Goal: Transaction & Acquisition: Book appointment/travel/reservation

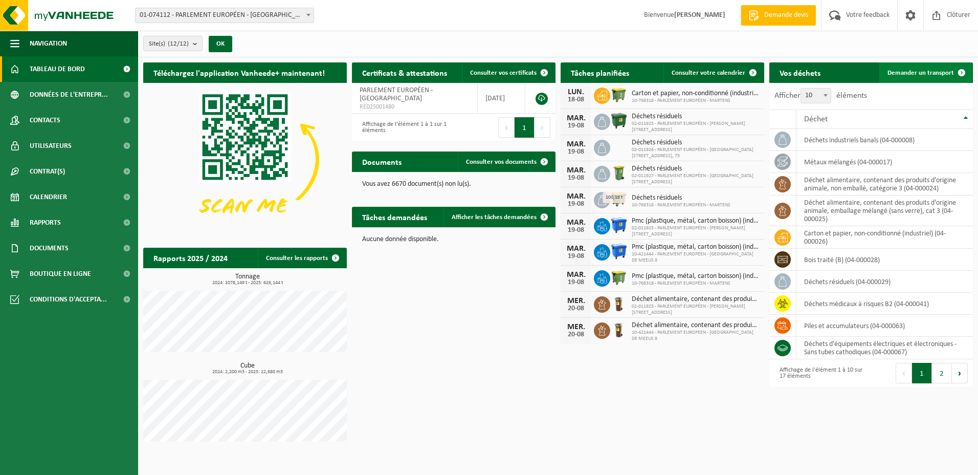
click at [904, 71] on span "Demander un transport" at bounding box center [920, 73] width 66 height 7
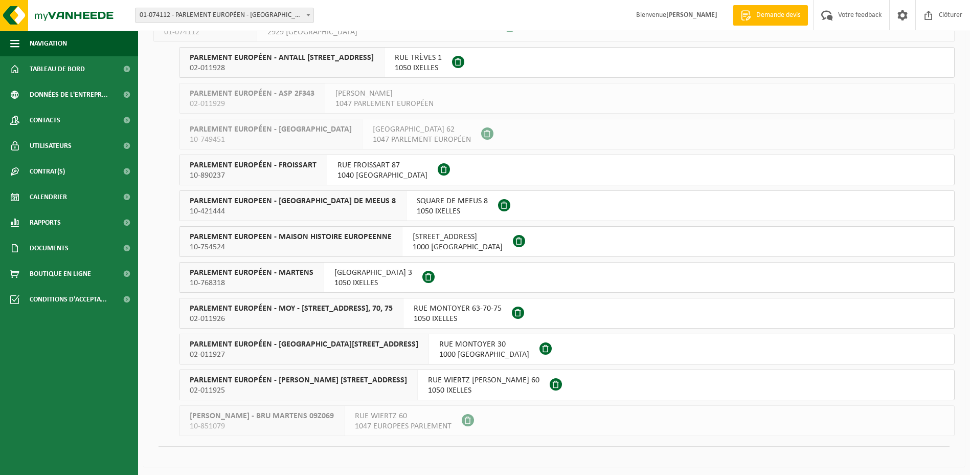
scroll to position [91, 0]
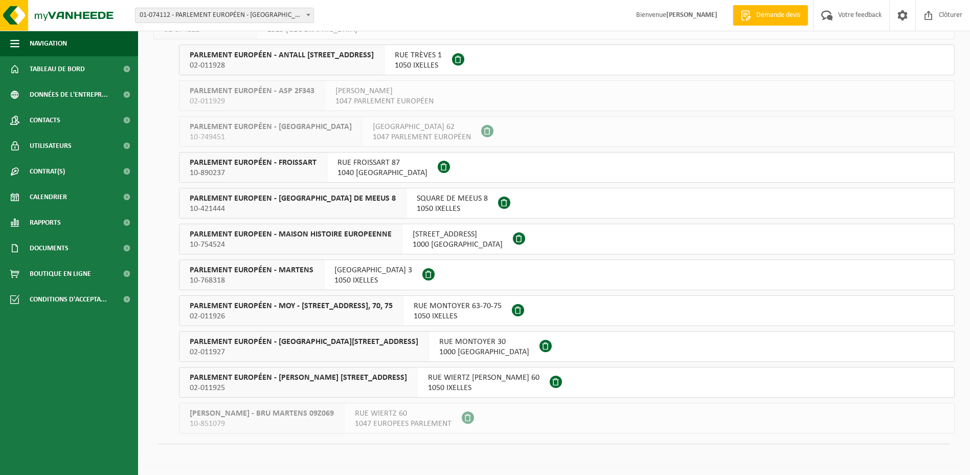
click at [309, 387] on span "02-011925" at bounding box center [298, 387] width 217 height 10
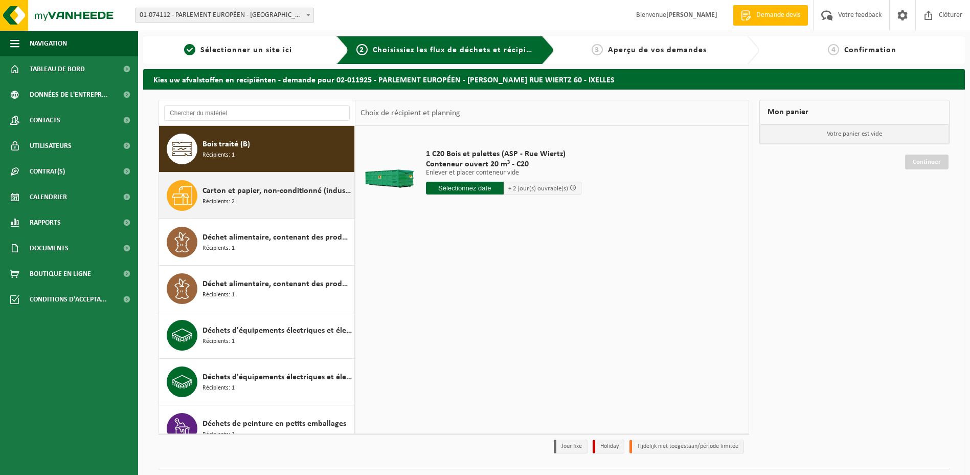
click at [219, 193] on span "Carton et papier, non-conditionné (industriel)" at bounding box center [276, 191] width 149 height 12
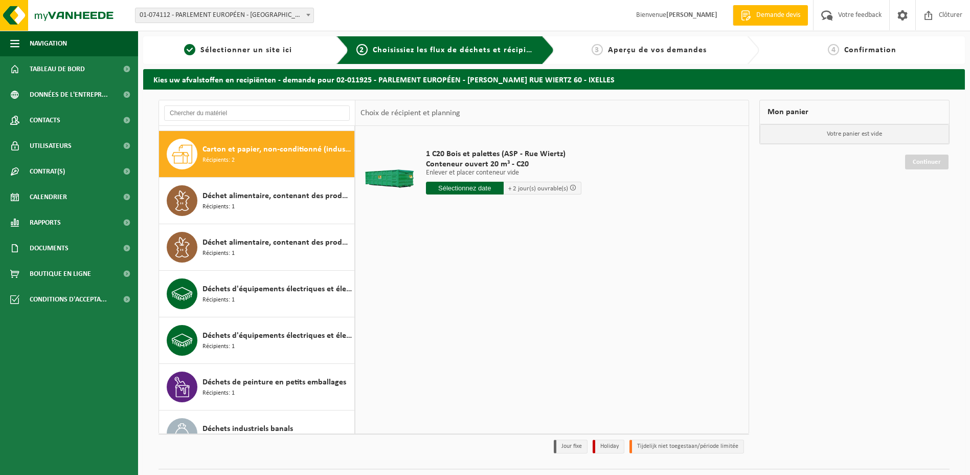
scroll to position [47, 0]
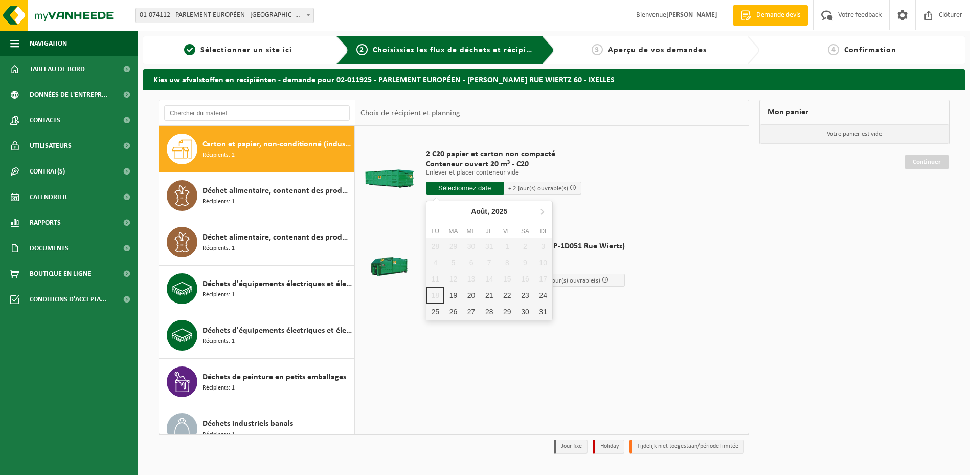
click at [442, 189] on input "text" at bounding box center [465, 188] width 78 height 13
click at [456, 296] on div "19" at bounding box center [453, 295] width 18 height 16
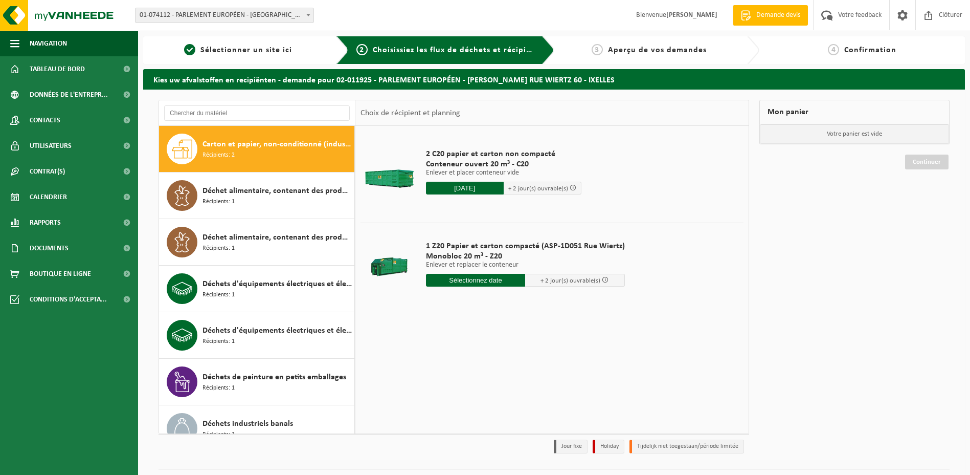
type input "à partir de 2025-08-19"
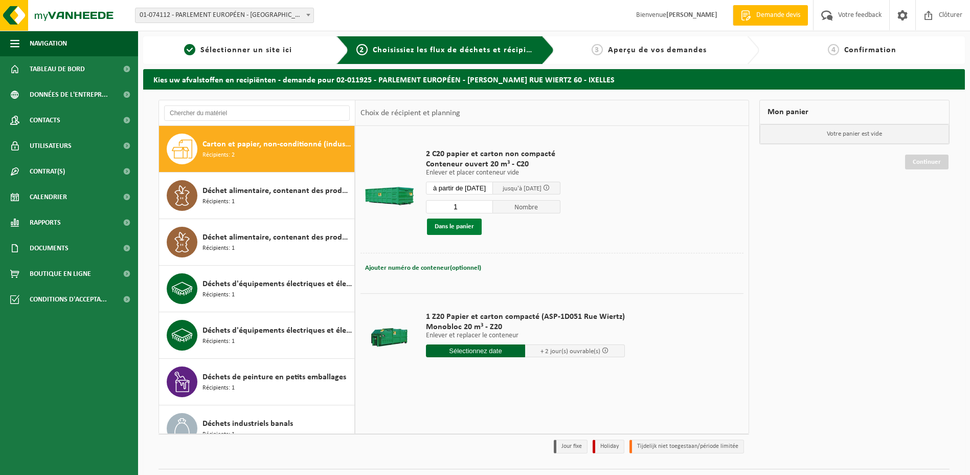
click at [457, 226] on button "Dans le panier" at bounding box center [454, 226] width 55 height 16
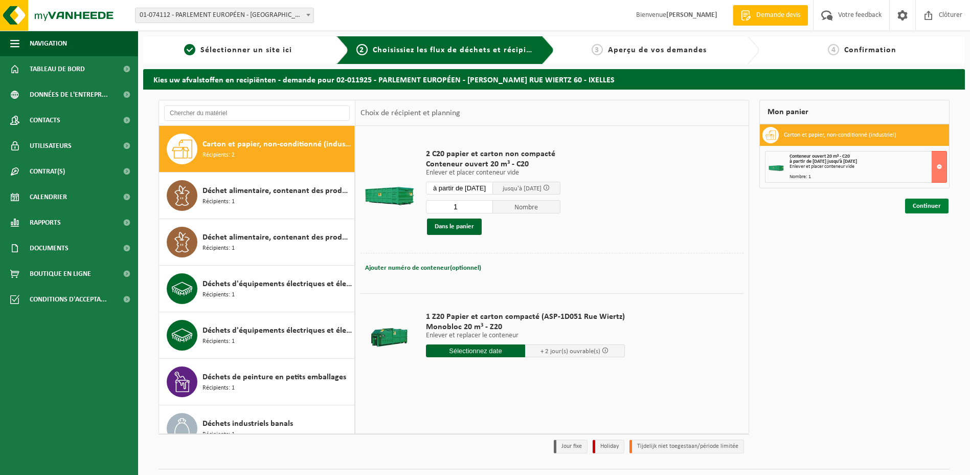
click at [922, 207] on link "Continuer" at bounding box center [926, 205] width 43 height 15
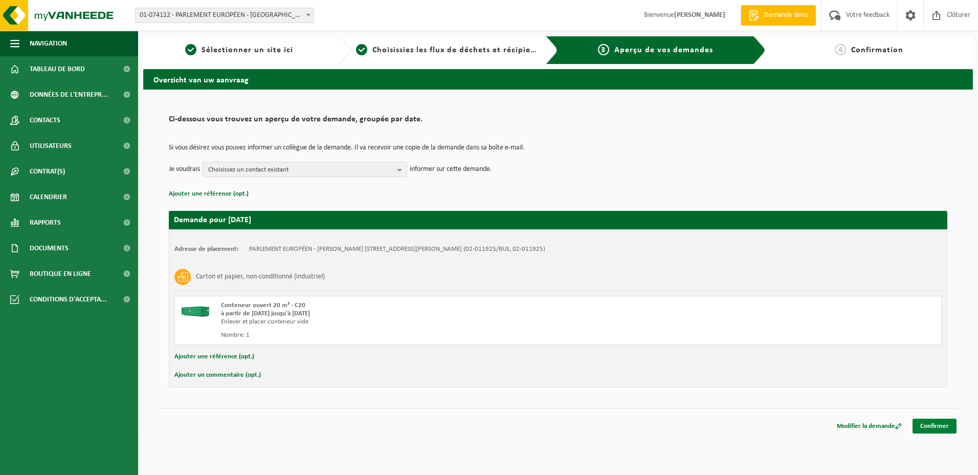
click at [933, 425] on link "Confirmer" at bounding box center [934, 425] width 44 height 15
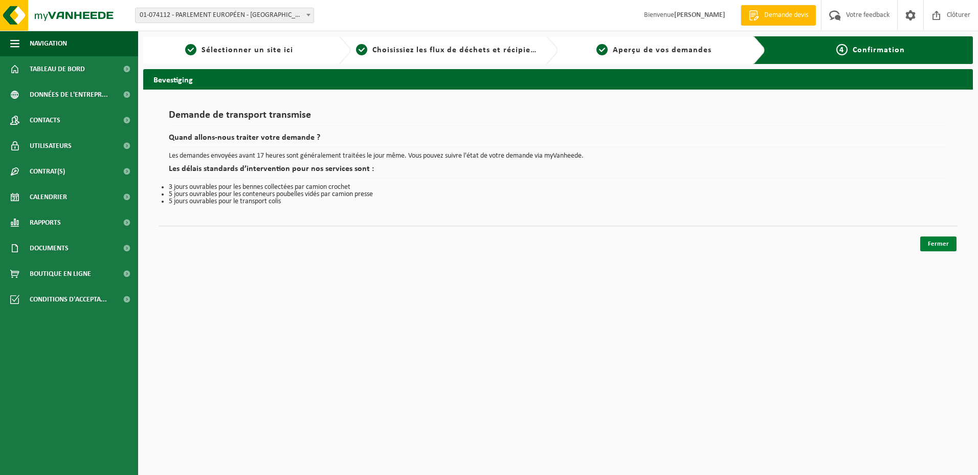
click at [935, 243] on link "Fermer" at bounding box center [938, 243] width 36 height 15
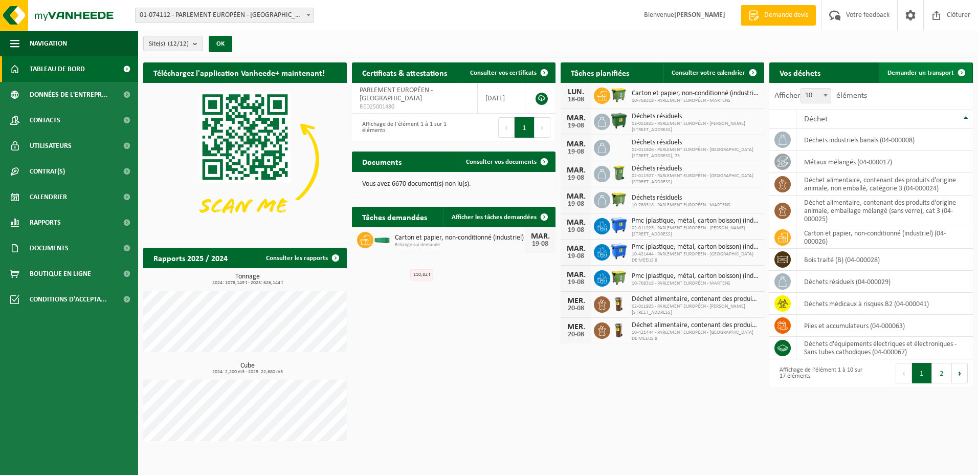
click at [928, 73] on span "Demander un transport" at bounding box center [920, 73] width 66 height 7
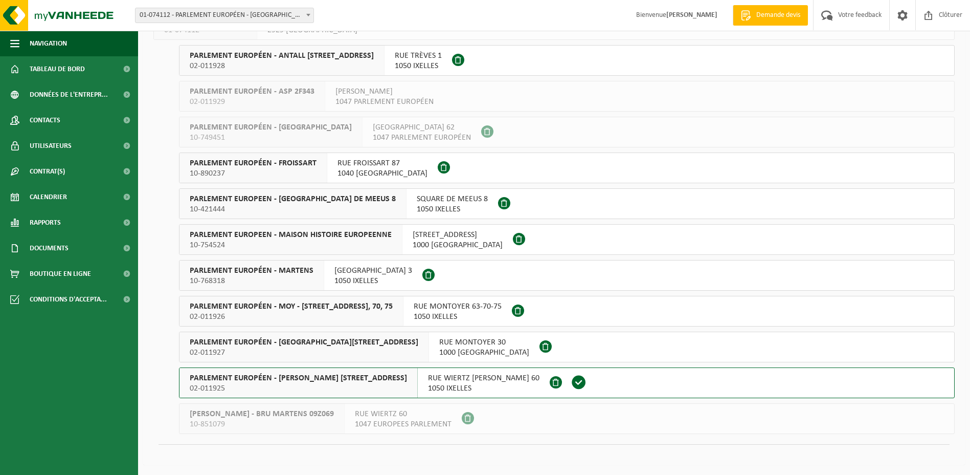
scroll to position [91, 0]
click at [284, 375] on span "PARLEMENT EUROPÉEN - SPINELLI RUE WIERTZ 60" at bounding box center [298, 377] width 217 height 10
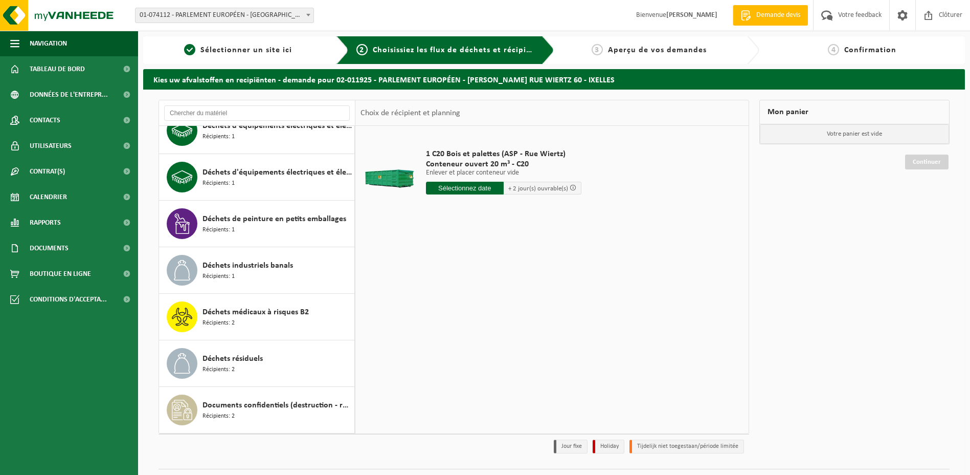
scroll to position [256, 0]
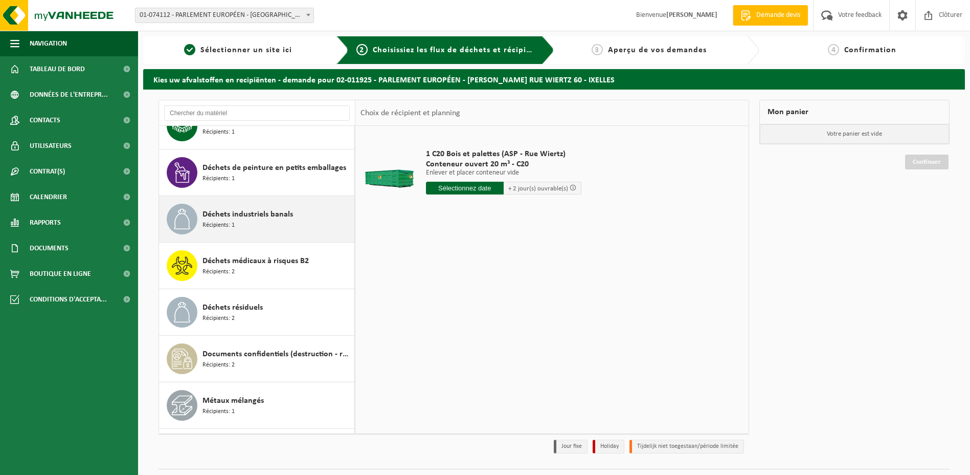
click at [229, 218] on span "Déchets industriels banals" at bounding box center [247, 214] width 91 height 12
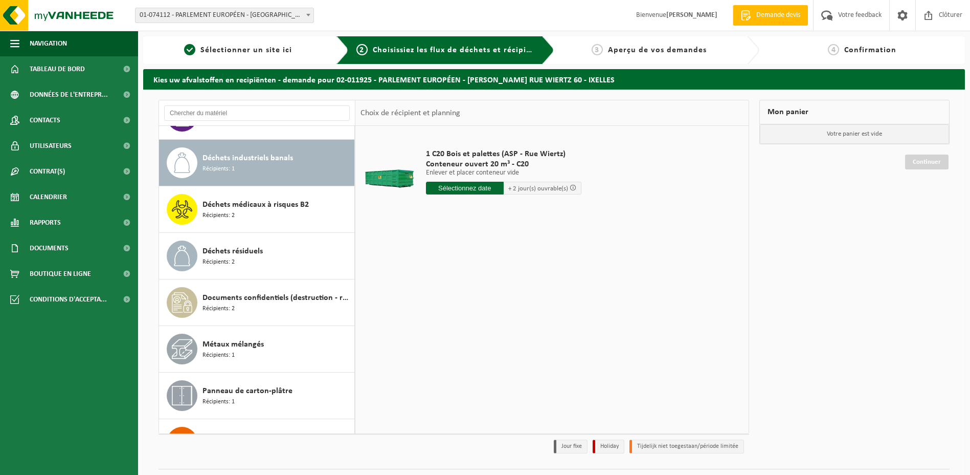
scroll to position [326, 0]
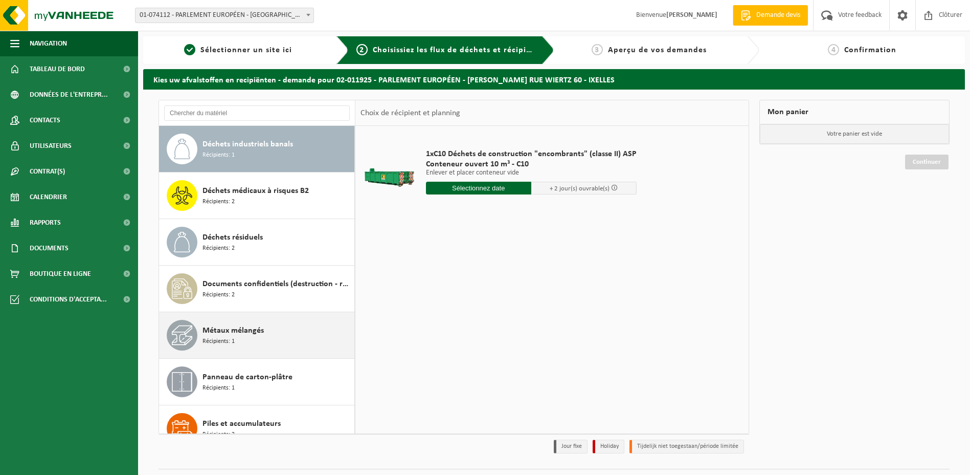
click at [224, 335] on span "Métaux mélangés" at bounding box center [232, 330] width 61 height 12
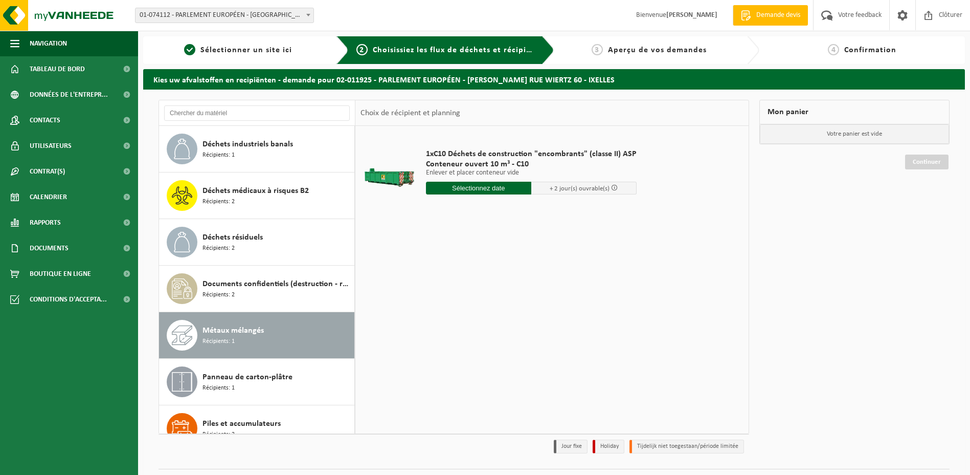
scroll to position [437, 0]
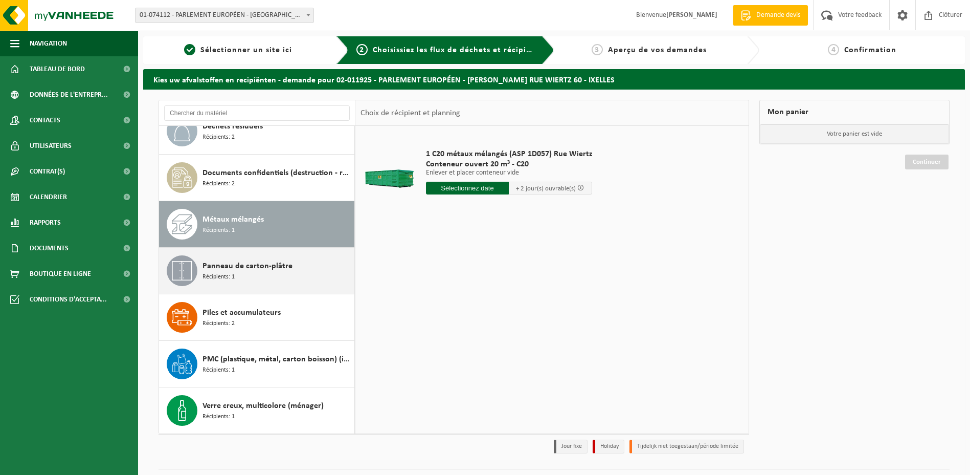
click at [236, 273] on div "Panneau de carton-plâtre Récipients: 1" at bounding box center [276, 270] width 149 height 31
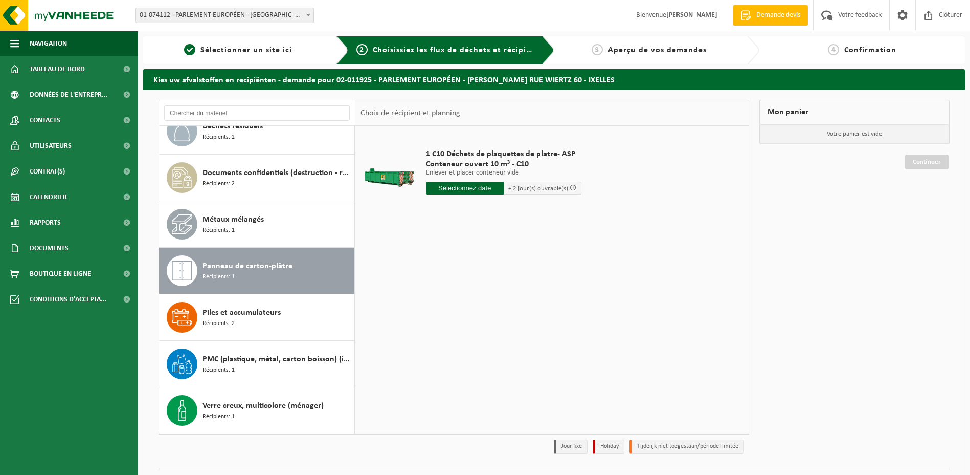
click at [442, 188] on input "text" at bounding box center [465, 188] width 78 height 13
click at [449, 291] on div "19" at bounding box center [453, 295] width 18 height 16
type input "à partir de 2025-08-19"
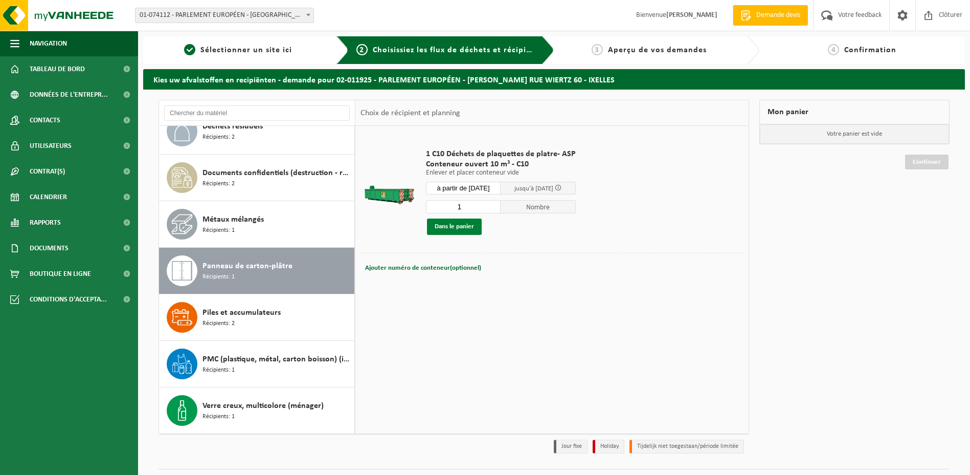
click at [455, 228] on button "Dans le panier" at bounding box center [454, 226] width 55 height 16
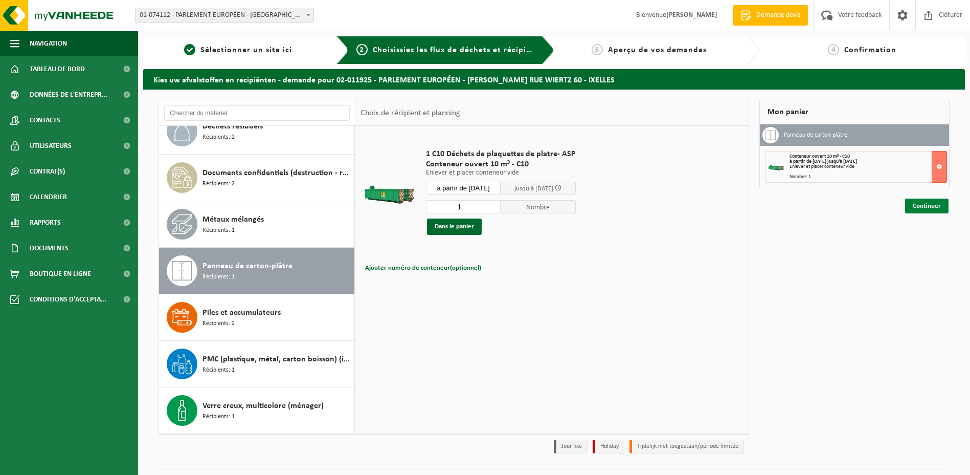
click at [920, 203] on link "Continuer" at bounding box center [926, 205] width 43 height 15
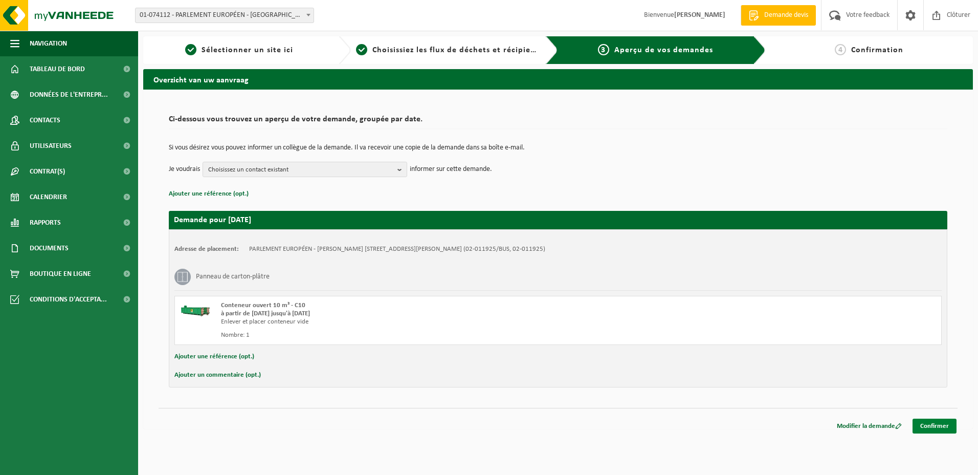
click at [935, 424] on link "Confirmer" at bounding box center [934, 425] width 44 height 15
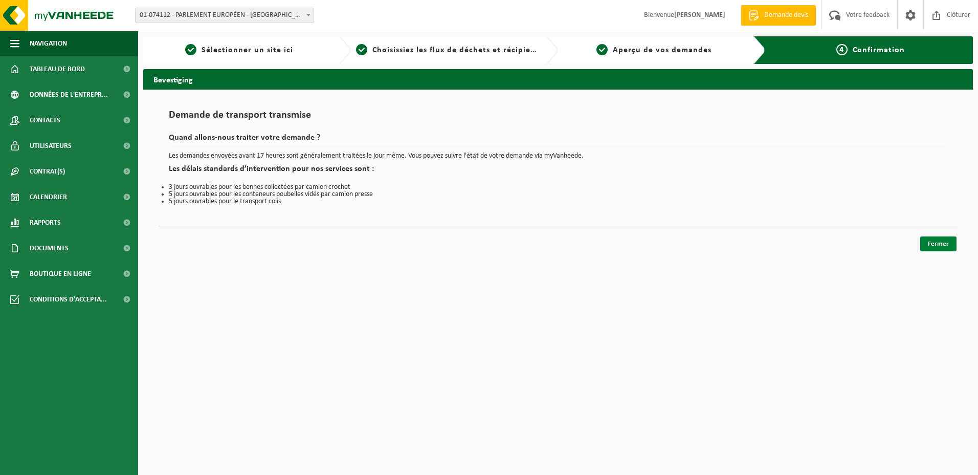
click at [943, 248] on link "Fermer" at bounding box center [938, 243] width 36 height 15
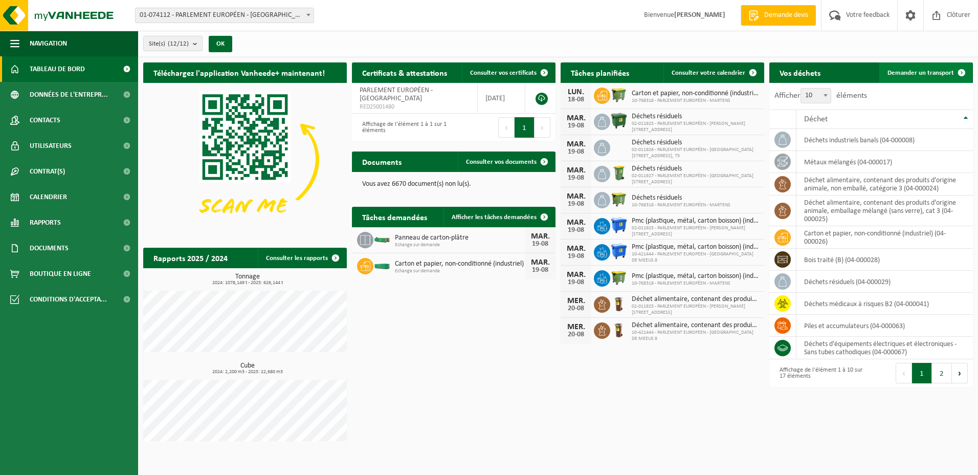
click at [911, 72] on span "Demander un transport" at bounding box center [920, 73] width 66 height 7
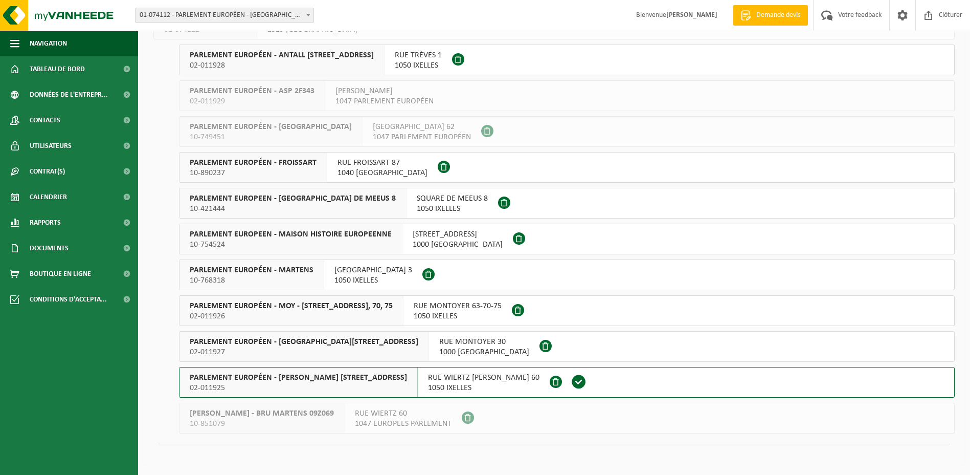
click at [267, 379] on span "PARLEMENT EUROPÉEN - [PERSON_NAME] [STREET_ADDRESS]" at bounding box center [298, 377] width 217 height 10
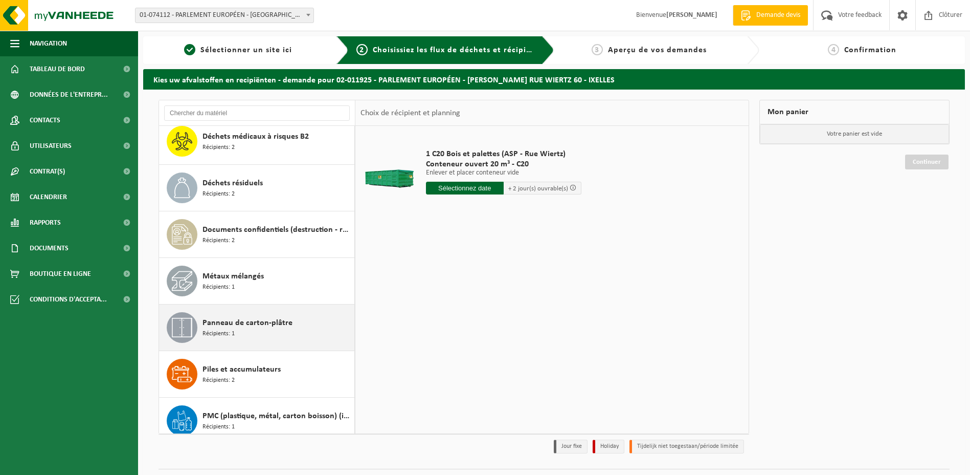
scroll to position [409, 0]
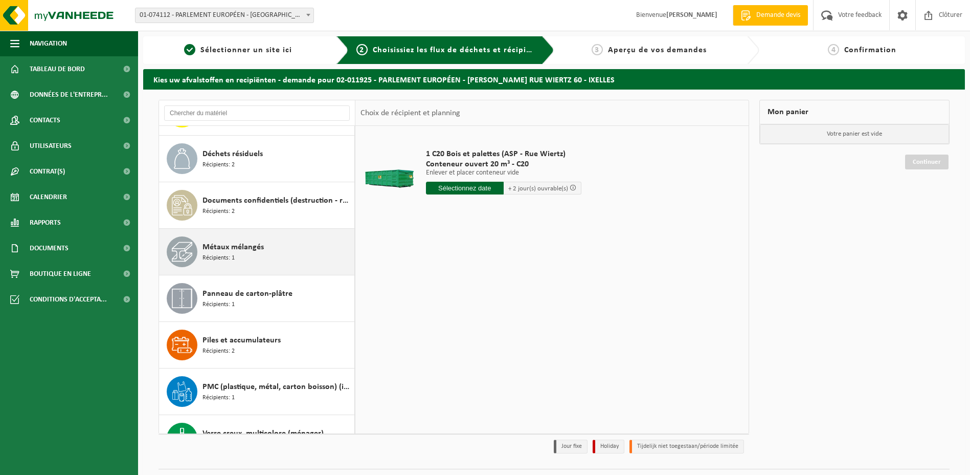
click at [233, 257] on span "Récipients: 1" at bounding box center [218, 258] width 32 height 10
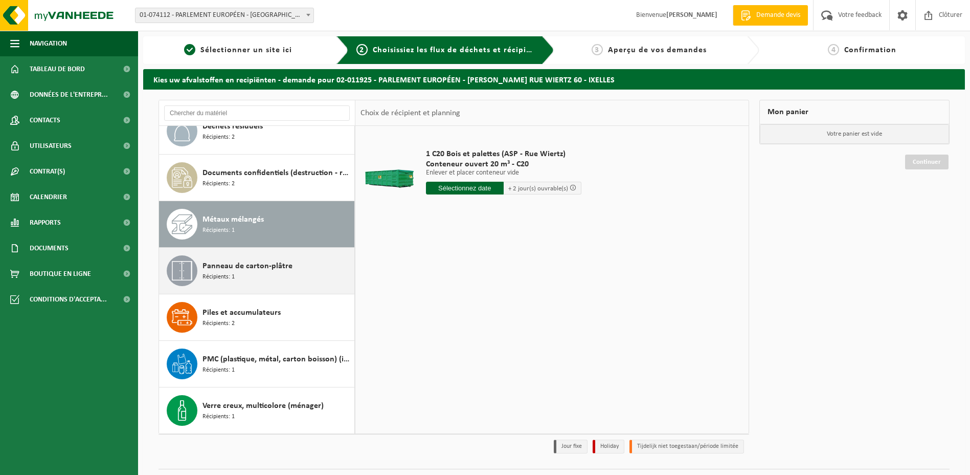
scroll to position [437, 0]
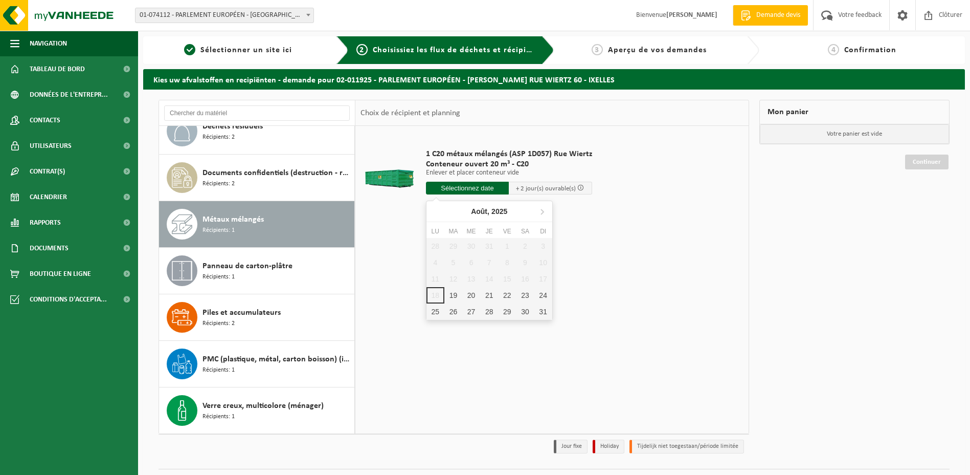
click at [463, 188] on input "text" at bounding box center [467, 188] width 83 height 13
click at [453, 296] on div "19" at bounding box center [453, 295] width 18 height 16
type input "à partir de 2025-08-19"
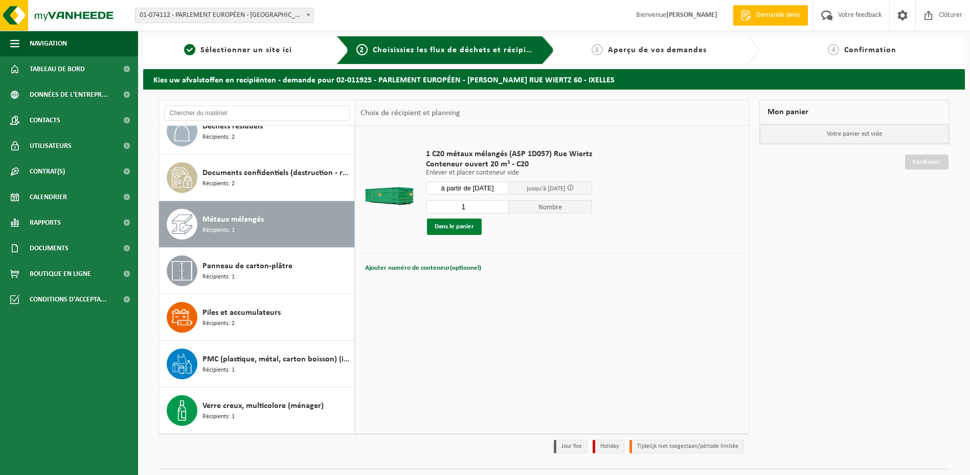
click at [464, 229] on button "Dans le panier" at bounding box center [454, 226] width 55 height 16
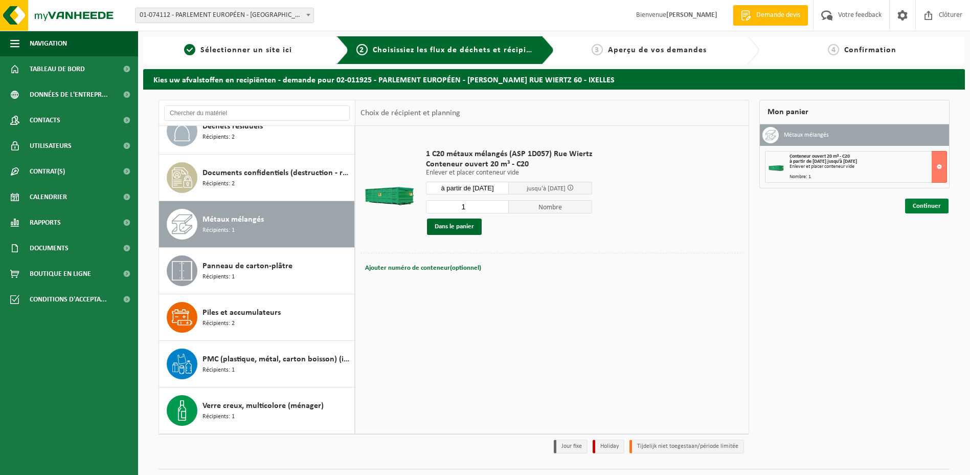
click at [919, 202] on link "Continuer" at bounding box center [926, 205] width 43 height 15
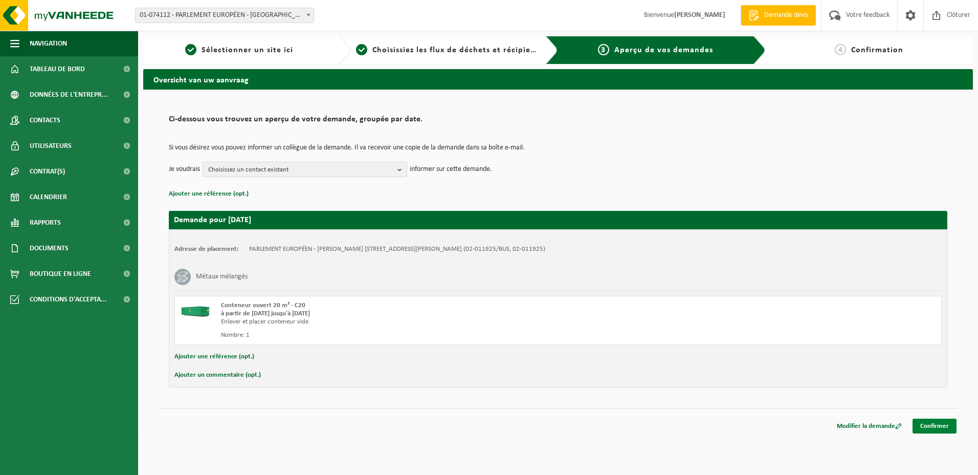
click at [927, 422] on link "Confirmer" at bounding box center [934, 425] width 44 height 15
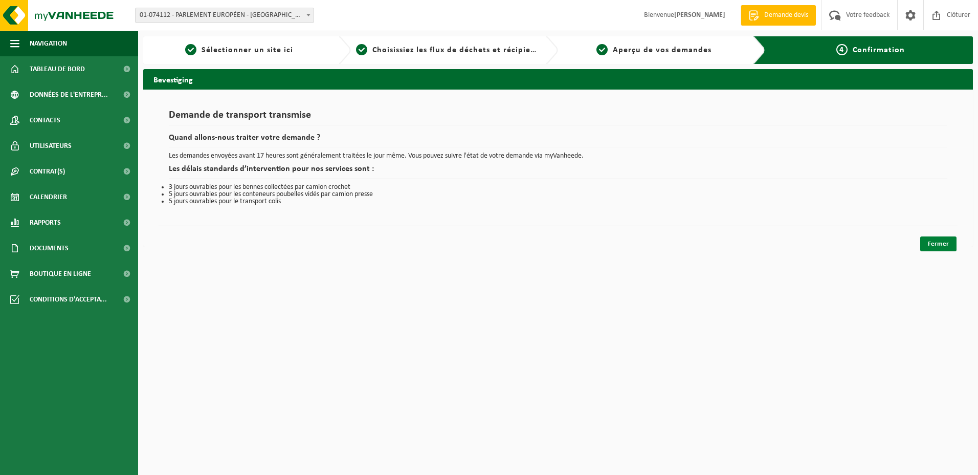
click at [940, 244] on link "Fermer" at bounding box center [938, 243] width 36 height 15
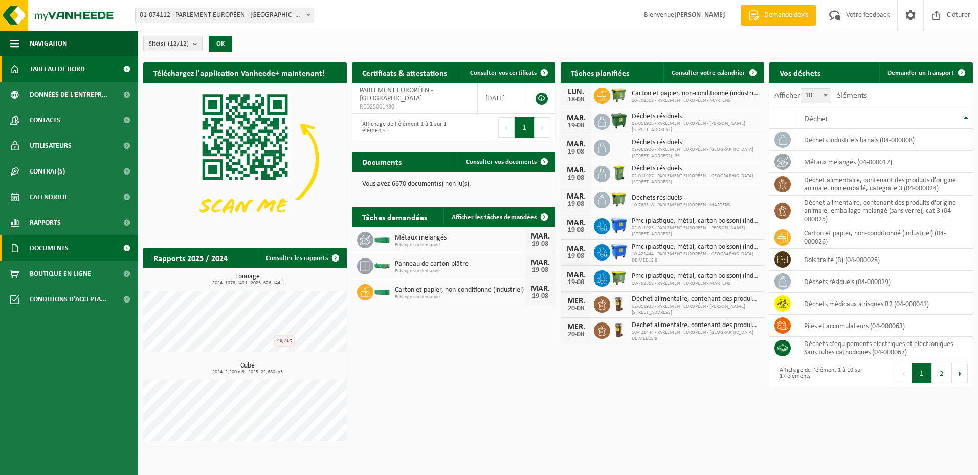
click at [44, 249] on span "Documents" at bounding box center [49, 248] width 39 height 26
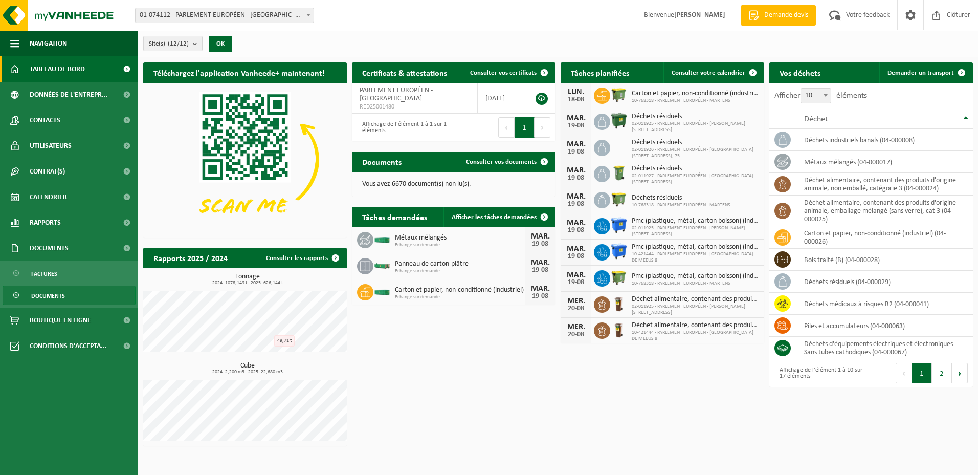
click at [49, 295] on span "Documents" at bounding box center [48, 295] width 34 height 19
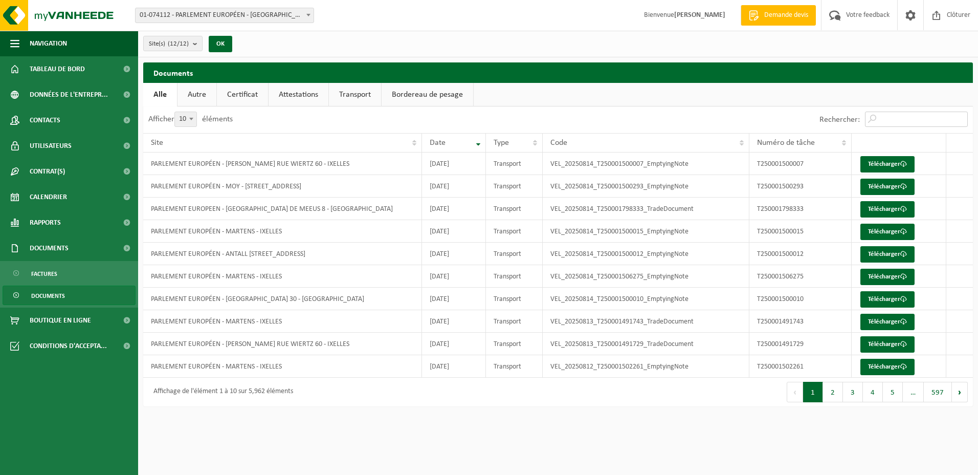
click at [897, 120] on input "Rechercher:" at bounding box center [916, 118] width 103 height 15
paste input "T250001449603"
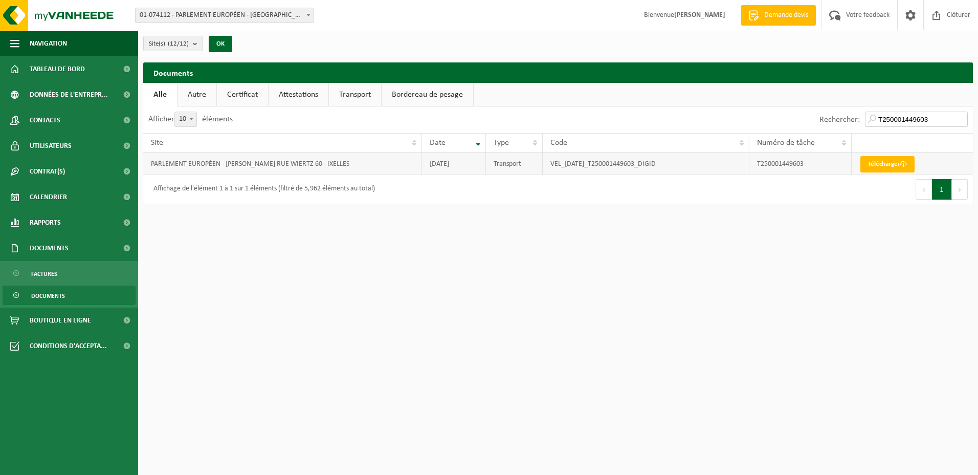
type input "T250001449603"
click at [574, 164] on td "VEL_2025-05-28_T250001449603_DIGID" at bounding box center [646, 163] width 207 height 22
click at [778, 163] on td "T250001449603" at bounding box center [800, 163] width 102 height 22
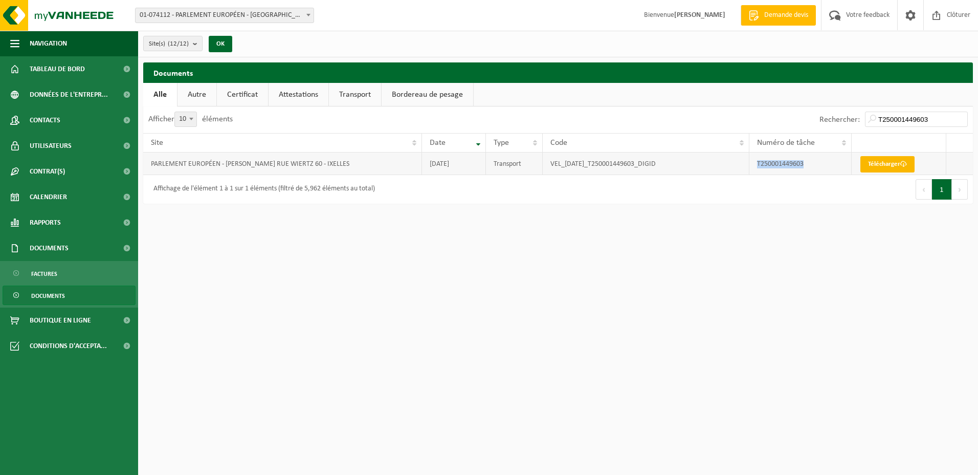
drag, startPoint x: 778, startPoint y: 163, endPoint x: 882, endPoint y: 165, distance: 103.8
click at [882, 165] on link "Télécharger" at bounding box center [887, 164] width 54 height 16
click at [879, 162] on link "Télécharger" at bounding box center [887, 164] width 54 height 16
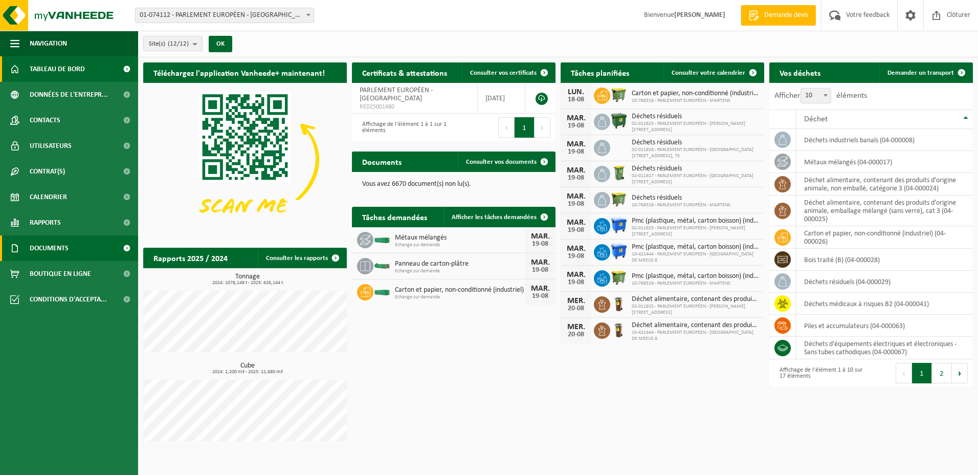
click at [51, 251] on span "Documents" at bounding box center [49, 248] width 39 height 26
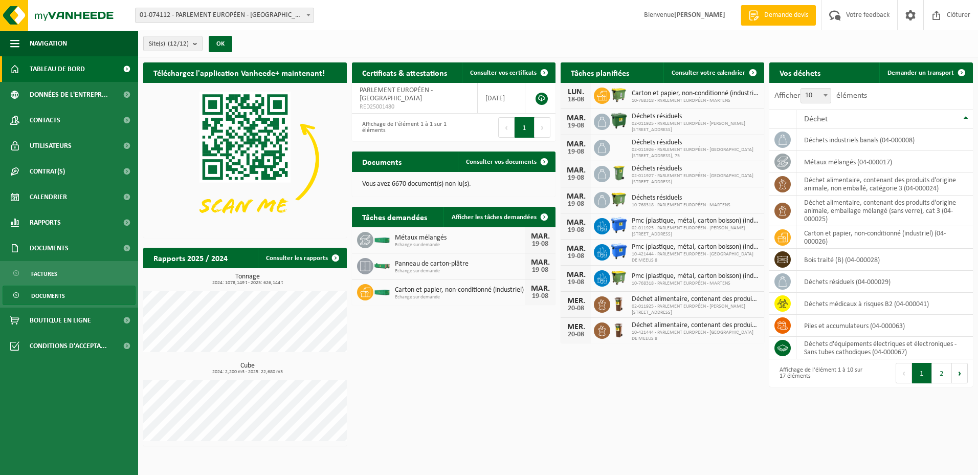
click at [48, 292] on span "Documents" at bounding box center [48, 295] width 34 height 19
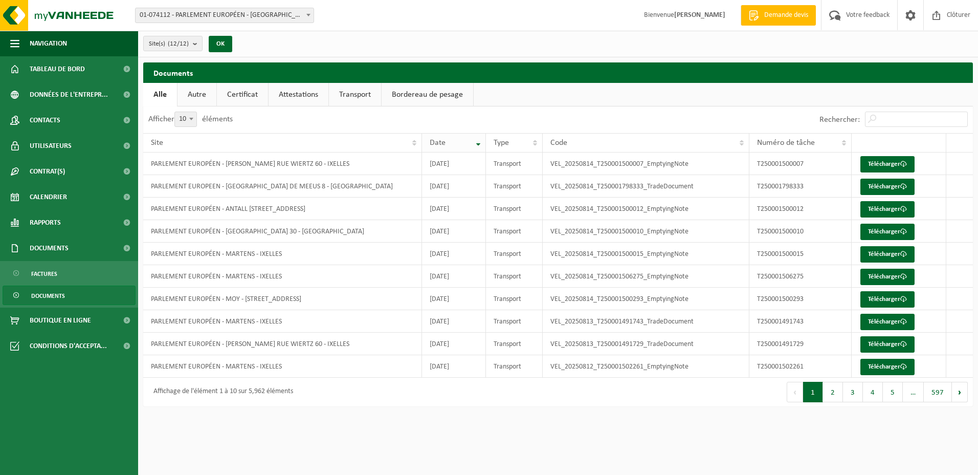
click at [477, 145] on th "Date" at bounding box center [454, 142] width 64 height 19
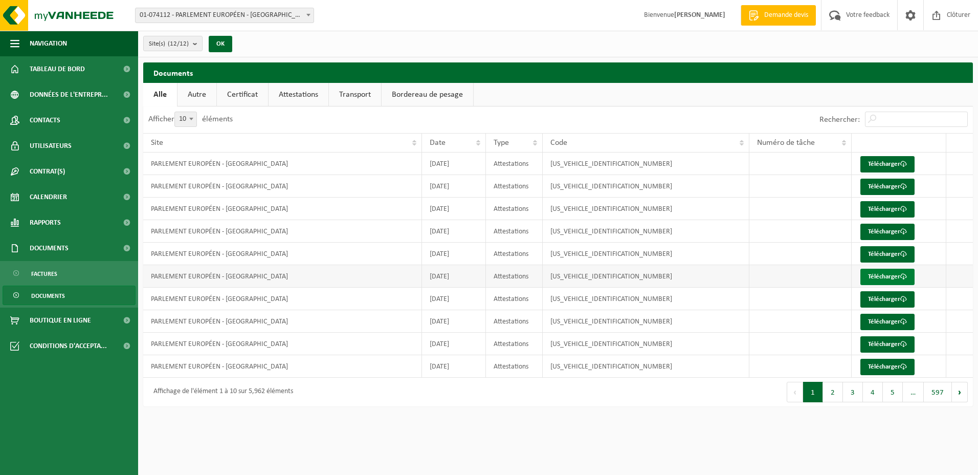
click at [886, 279] on link "Télécharger" at bounding box center [887, 276] width 54 height 16
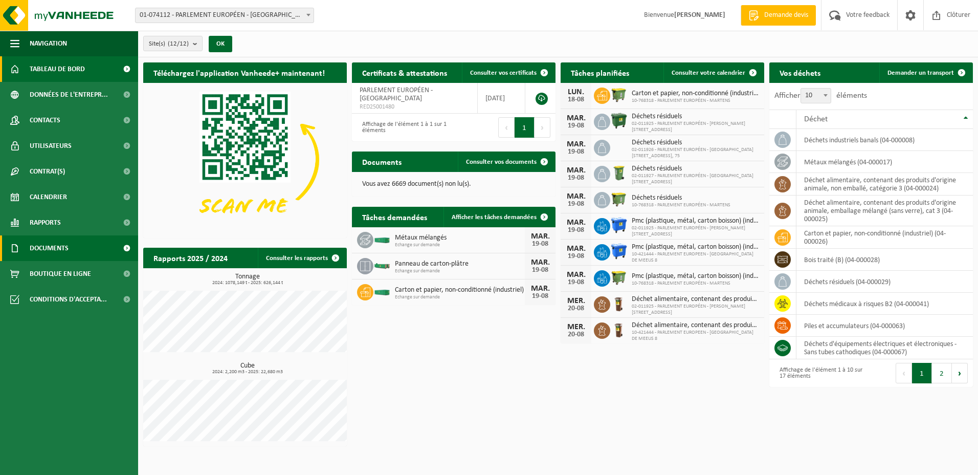
click at [50, 249] on span "Documents" at bounding box center [49, 248] width 39 height 26
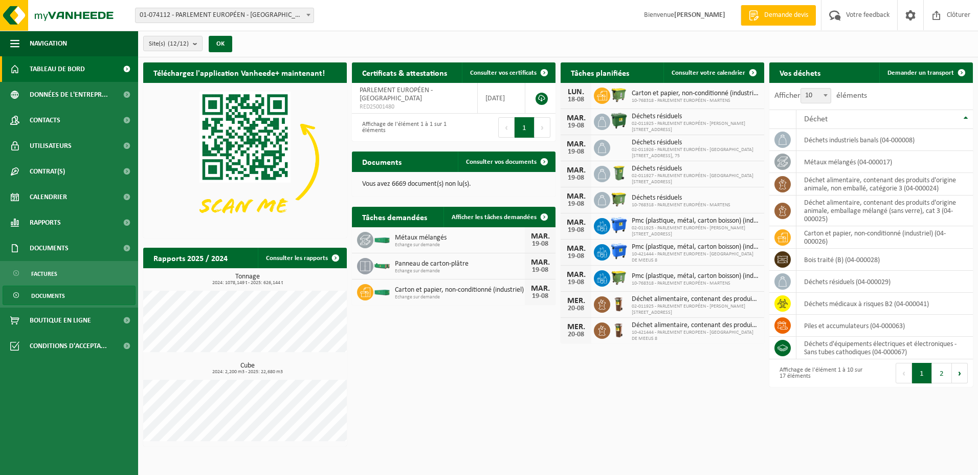
click at [44, 298] on span "Documents" at bounding box center [48, 295] width 34 height 19
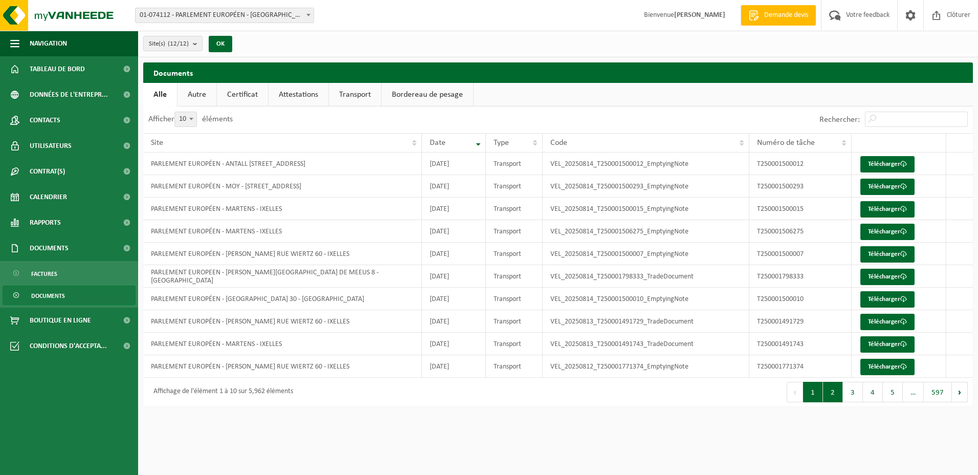
click at [833, 397] on button "2" at bounding box center [833, 391] width 20 height 20
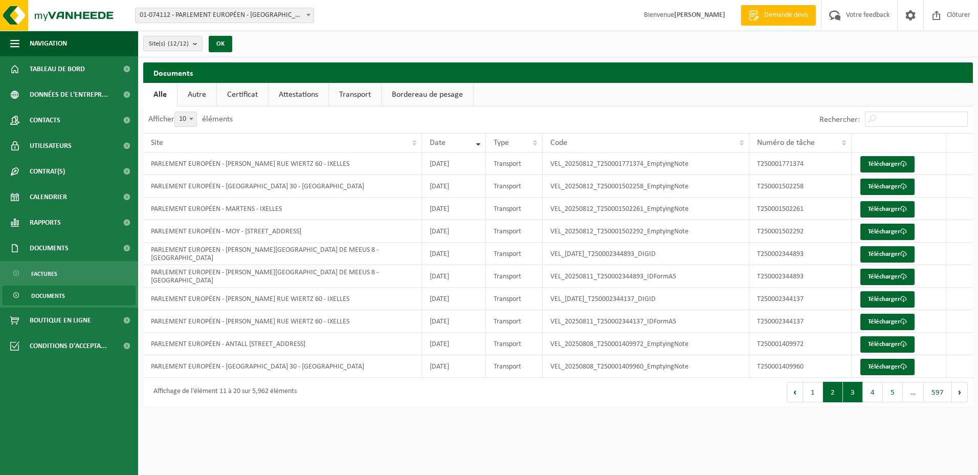
click at [853, 392] on button "3" at bounding box center [853, 391] width 20 height 20
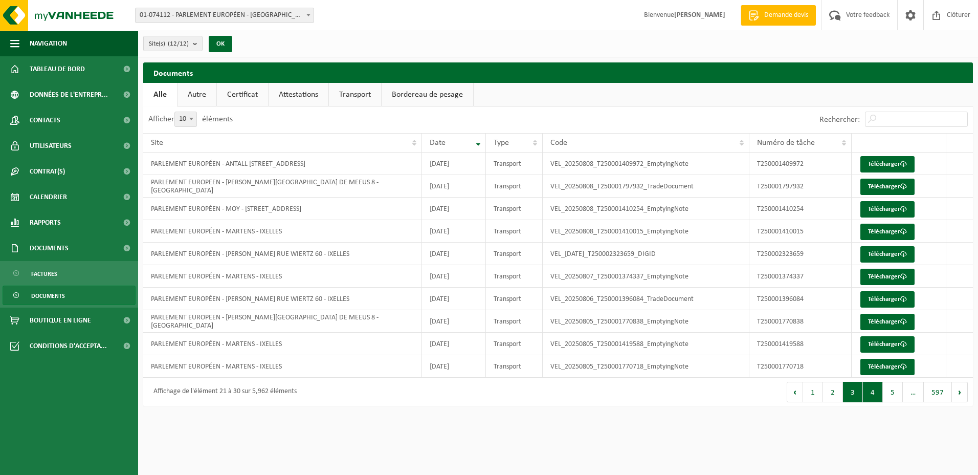
click at [871, 390] on button "4" at bounding box center [873, 391] width 20 height 20
click at [886, 391] on button "5" at bounding box center [893, 391] width 20 height 20
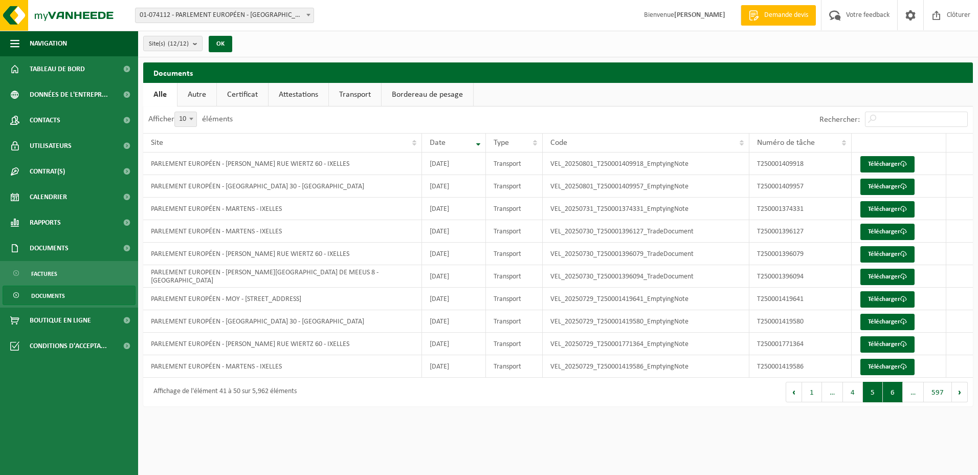
click at [892, 394] on button "6" at bounding box center [893, 391] width 20 height 20
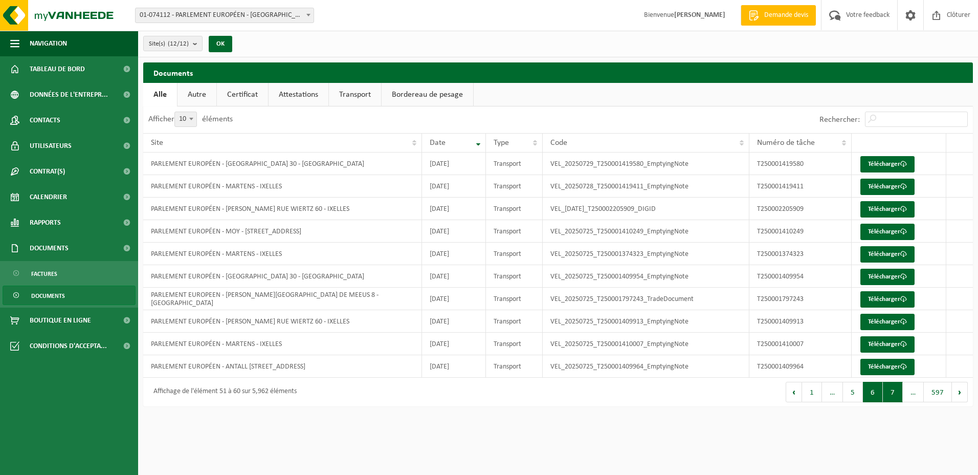
click at [894, 392] on button "7" at bounding box center [893, 391] width 20 height 20
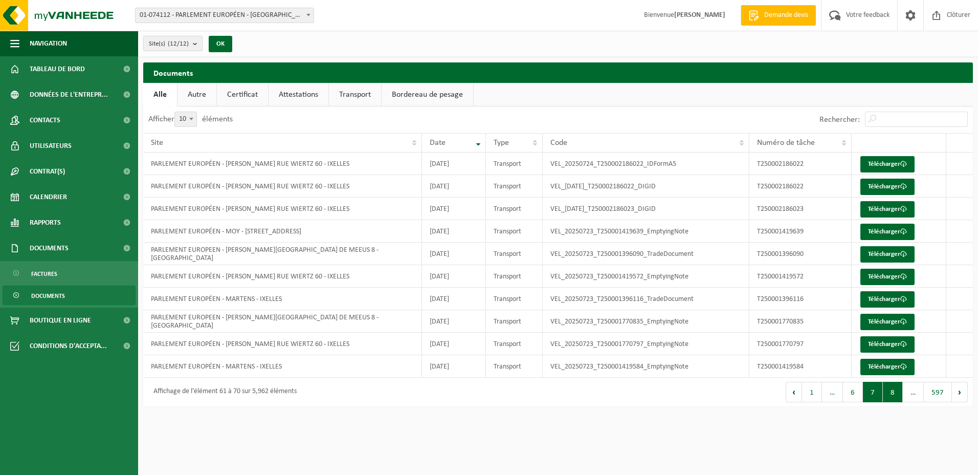
click at [893, 394] on button "8" at bounding box center [893, 391] width 20 height 20
click at [890, 393] on button "9" at bounding box center [893, 391] width 20 height 20
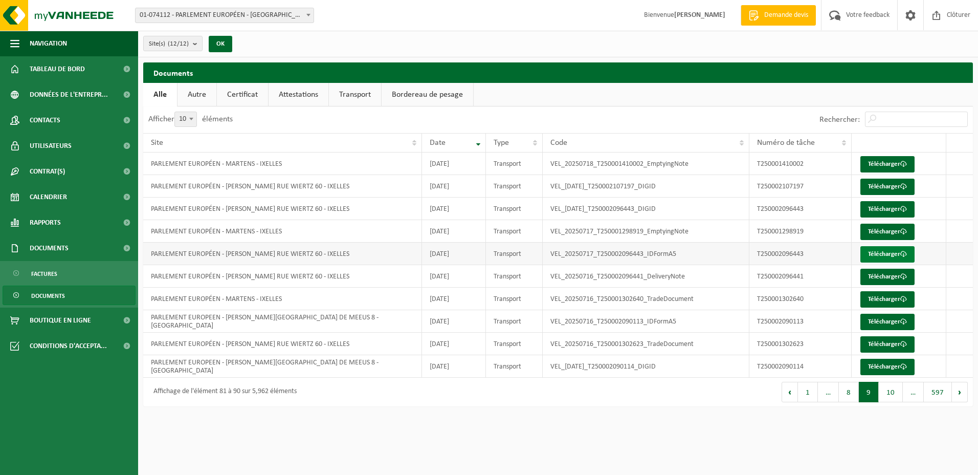
click at [870, 252] on link "Télécharger" at bounding box center [887, 254] width 54 height 16
